Goal: Navigation & Orientation: Understand site structure

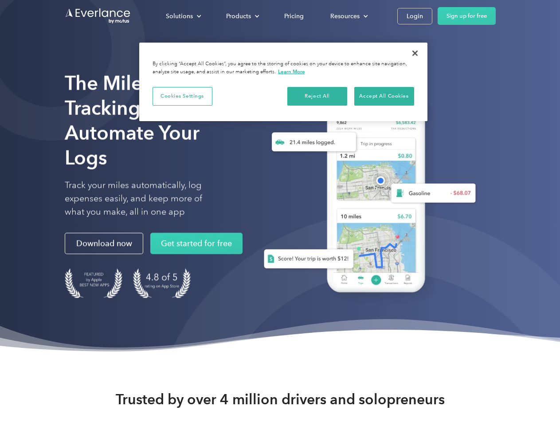
click at [183, 16] on div "Solutions" at bounding box center [179, 16] width 27 height 11
click at [242, 16] on div "Products" at bounding box center [238, 16] width 25 height 11
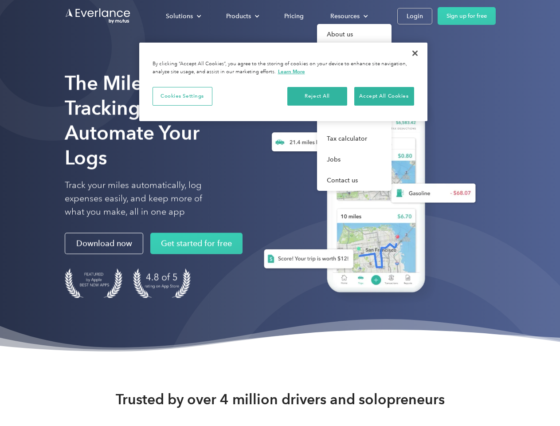
click at [348, 16] on div "Resources" at bounding box center [344, 16] width 29 height 11
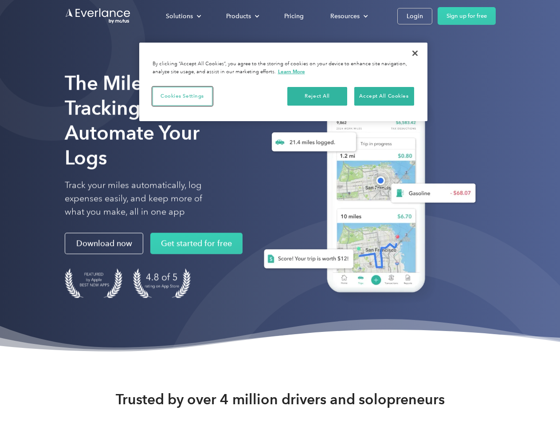
click at [182, 96] on button "Cookies Settings" at bounding box center [183, 96] width 60 height 19
click at [0, 0] on div "When you visit any website, it may store or retrieve information on your browse…" at bounding box center [0, 0] width 0 height 0
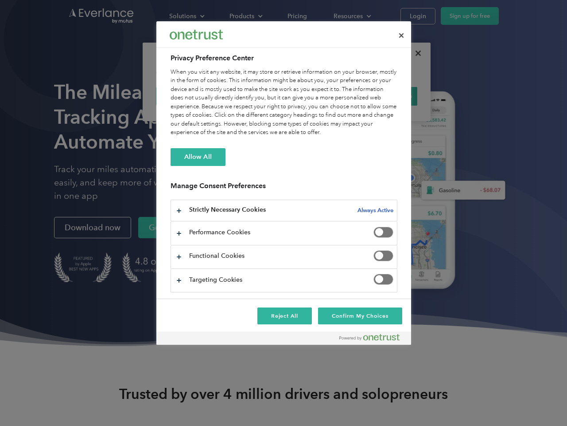
click at [384, 96] on div "When you visit any website, it may store or retrieve information on your browse…" at bounding box center [284, 102] width 227 height 69
click at [415, 53] on div at bounding box center [283, 213] width 567 height 426
